Goal: Transaction & Acquisition: Purchase product/service

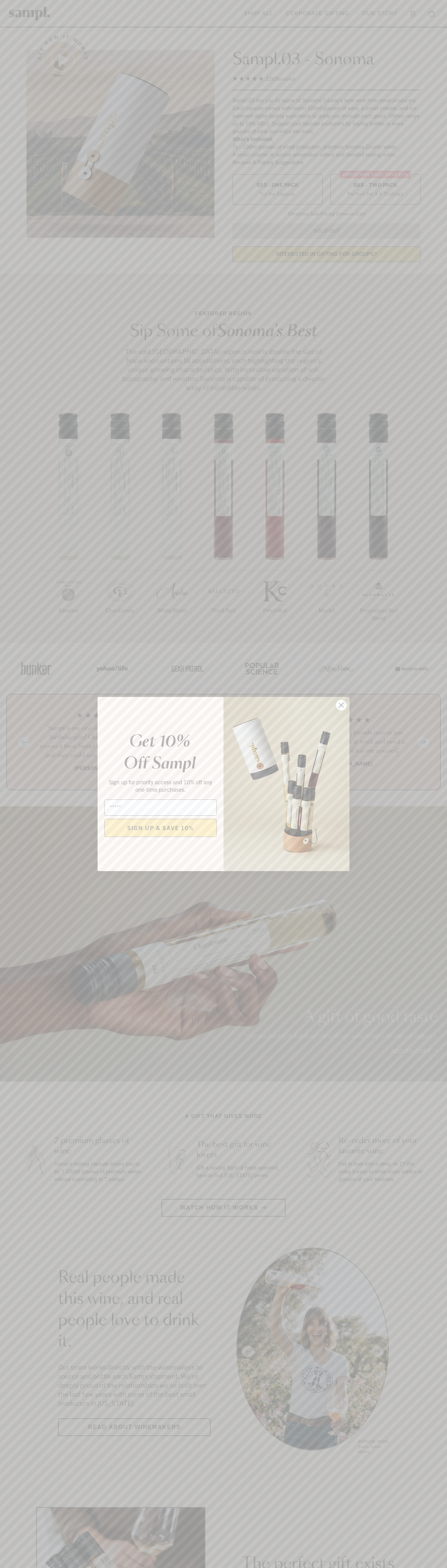
click at [341, 705] on icon "Close dialog" at bounding box center [341, 705] width 4 height 4
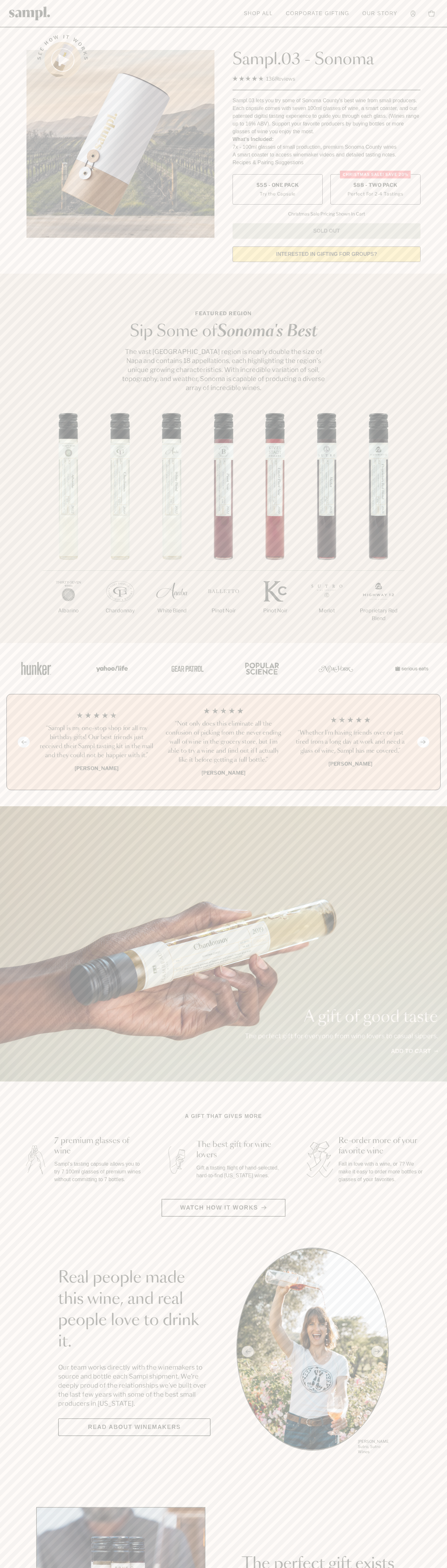
click at [375, 190] on label "Christmas SALE! Save 20% $88 - Two Pack Perfect For 2-4 Tastings" at bounding box center [375, 189] width 90 height 30
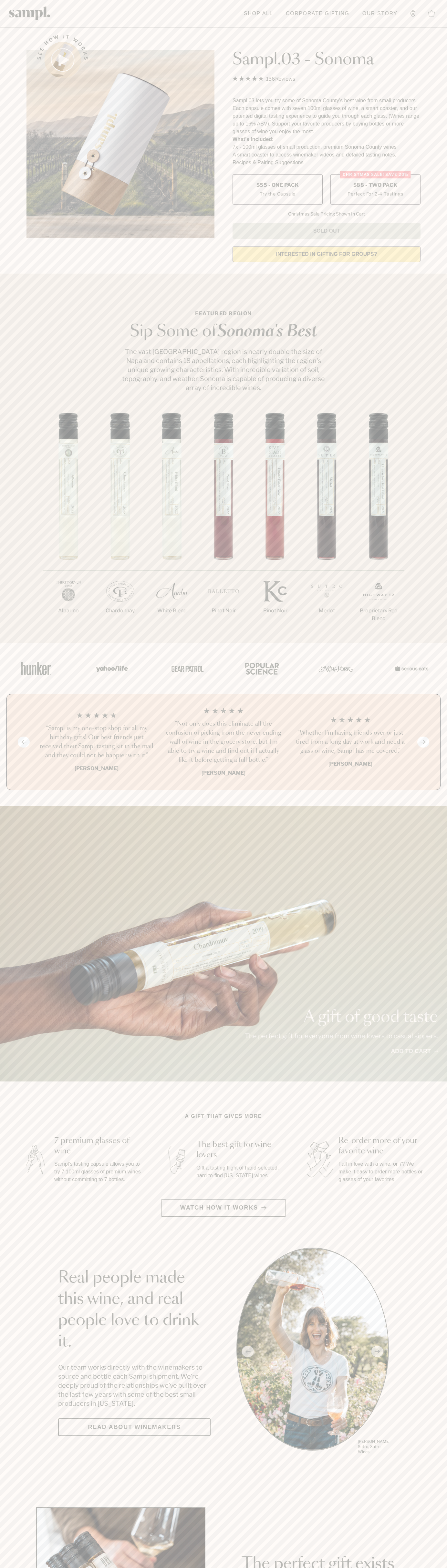
click at [224, 743] on h3 "“Not only does this eliminate all the confusion of picking from the never endin…" at bounding box center [223, 742] width 116 height 45
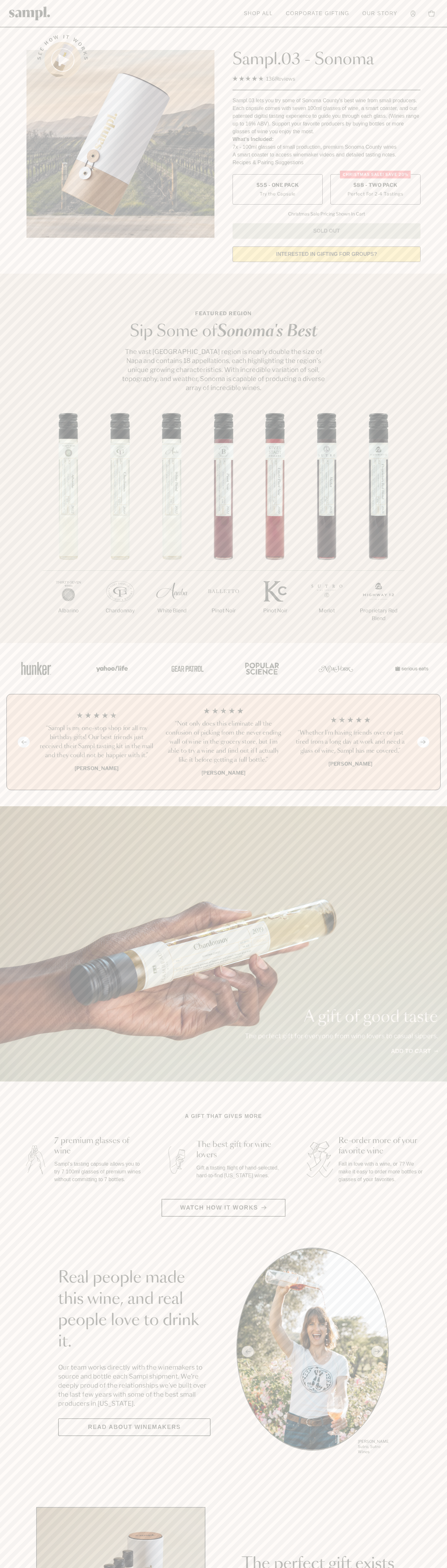
click at [100, 2] on header "Toggle navigation menu Shop All Corporate Gifting Our Story Account Story Shop …" at bounding box center [224, 13] width 447 height 27
click at [445, 530] on div "1/7 Albarino 2/7 Chardonnay 3/7" at bounding box center [224, 528] width 447 height 230
click at [367, 1567] on html "Skip to main content Toggle navigation menu Shop All Corporate Gifting Our Stor…" at bounding box center [224, 1298] width 447 height 2596
click at [4, 187] on section "See how it works Sampl.03 - Sonoma 4.9 Rated 4.9 out of 5 stars 136 Reviews Cli…" at bounding box center [224, 146] width 447 height 241
click at [375, 190] on label "Christmas SALE! Save 20% $88 - Two Pack Perfect For 2-4 Tastings" at bounding box center [375, 189] width 90 height 30
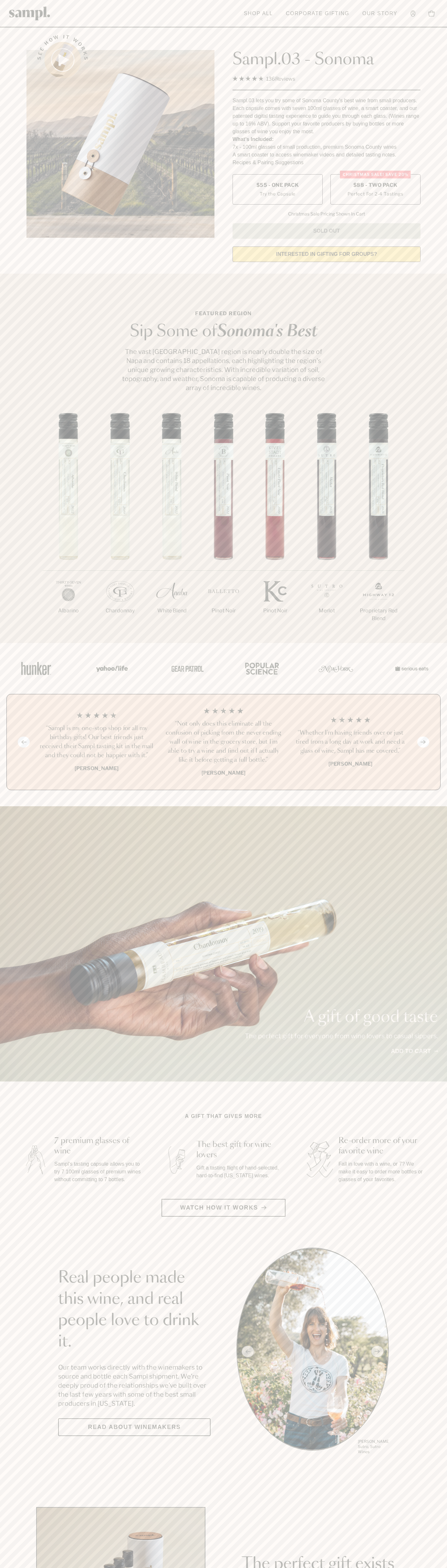
click at [224, 743] on h3 "“Not only does this eliminate all the confusion of picking from the never endin…" at bounding box center [223, 742] width 116 height 45
